Goal: Use online tool/utility: Utilize a website feature to perform a specific function

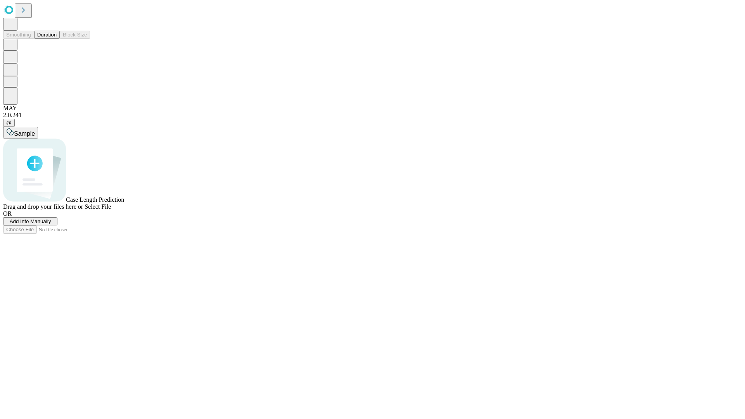
click at [57, 39] on button "Duration" at bounding box center [47, 35] width 26 height 8
click at [51, 224] on span "Add Info Manually" at bounding box center [31, 222] width 42 height 6
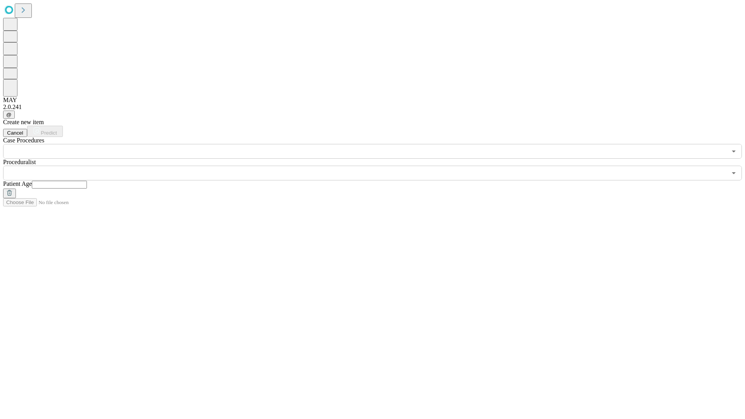
click at [87, 181] on input "text" at bounding box center [59, 185] width 55 height 8
type input "*"
click at [378, 166] on input "text" at bounding box center [365, 173] width 724 height 15
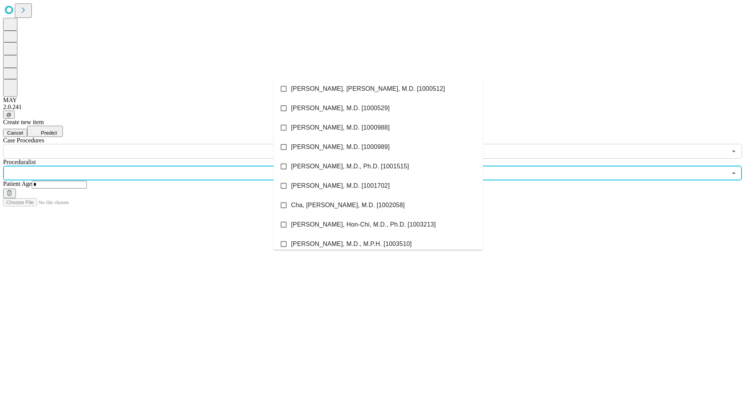
click at [379, 89] on li "[PERSON_NAME], [PERSON_NAME], M.D. [1000512]" at bounding box center [379, 88] width 210 height 19
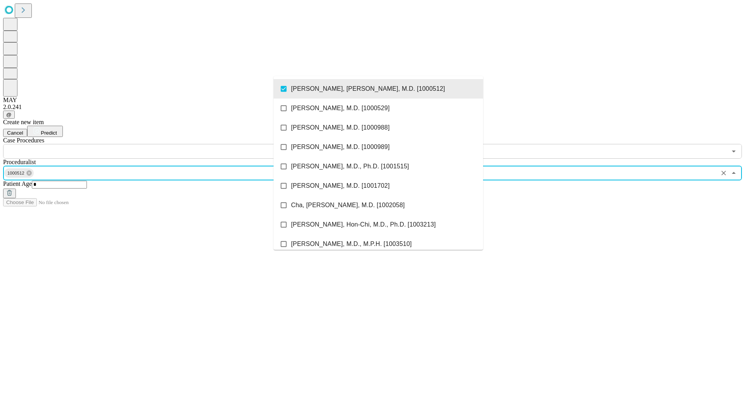
click at [163, 144] on input "text" at bounding box center [365, 151] width 724 height 15
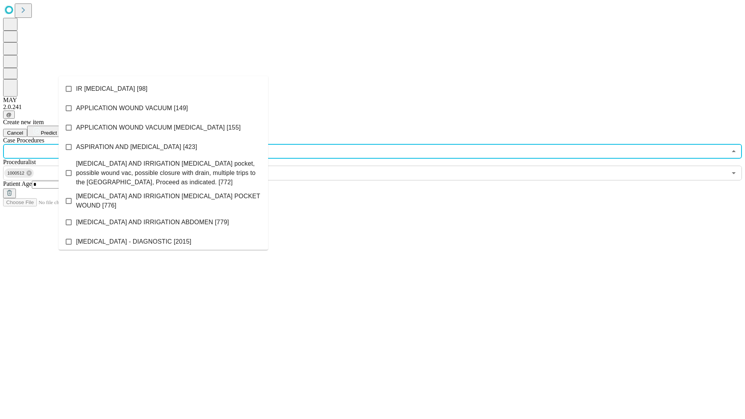
click at [163, 89] on li "IR [MEDICAL_DATA] [98]" at bounding box center [164, 88] width 210 height 19
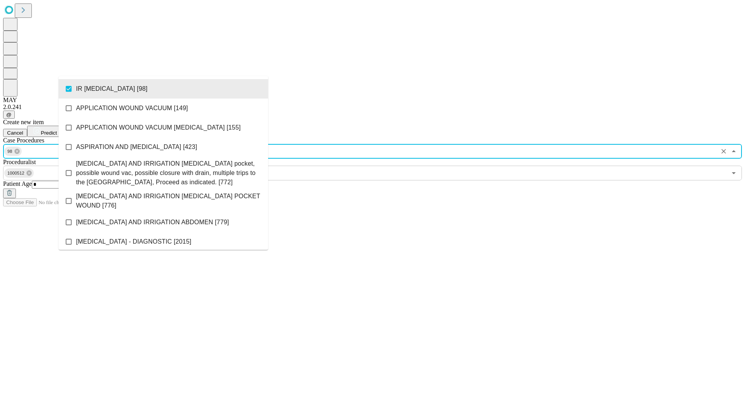
click at [57, 130] on span "Predict" at bounding box center [49, 133] width 16 height 6
